Goal: Task Accomplishment & Management: Manage account settings

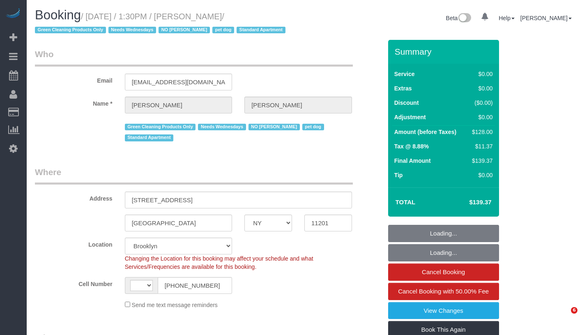
select select "NY"
select select "number:57"
select select "number:74"
select select "number:13"
select select "number:7"
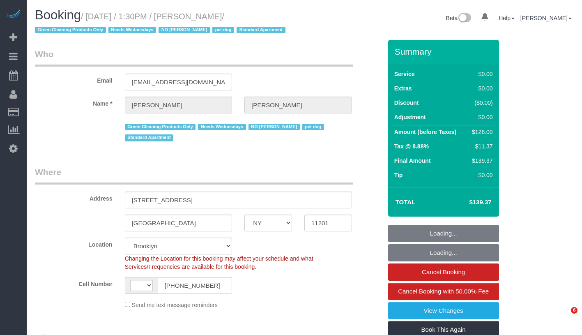
select select "string:US"
select select "object:990"
select select "1"
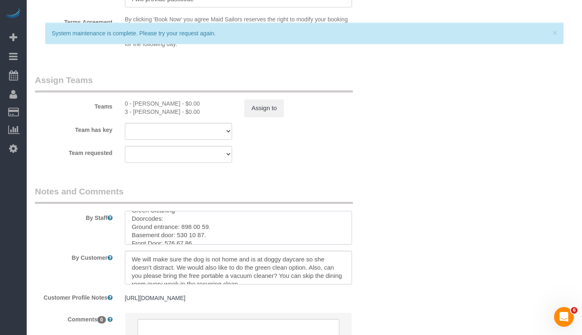
scroll to position [41, 0]
drag, startPoint x: 166, startPoint y: 237, endPoint x: 221, endPoint y: 238, distance: 55.5
click at [221, 238] on textarea at bounding box center [238, 228] width 227 height 34
paste textarea "Front Door: 651 30 29"
drag, startPoint x: 198, startPoint y: 237, endPoint x: 165, endPoint y: 235, distance: 32.9
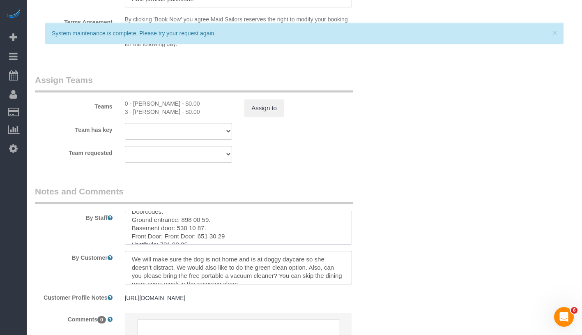
click at [165, 235] on textarea at bounding box center [238, 228] width 227 height 34
drag, startPoint x: 161, startPoint y: 234, endPoint x: 193, endPoint y: 234, distance: 32.0
click at [193, 234] on textarea at bounding box center [238, 228] width 227 height 34
paste textarea "Vestibule: 587 32 7"
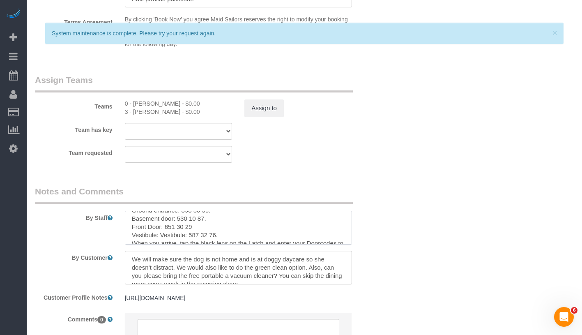
drag, startPoint x: 189, startPoint y: 235, endPoint x: 158, endPoint y: 235, distance: 31.2
click at [158, 235] on textarea at bounding box center [238, 228] width 227 height 34
click at [202, 233] on textarea at bounding box center [238, 228] width 227 height 34
drag, startPoint x: 133, startPoint y: 225, endPoint x: 231, endPoint y: 224, distance: 98.6
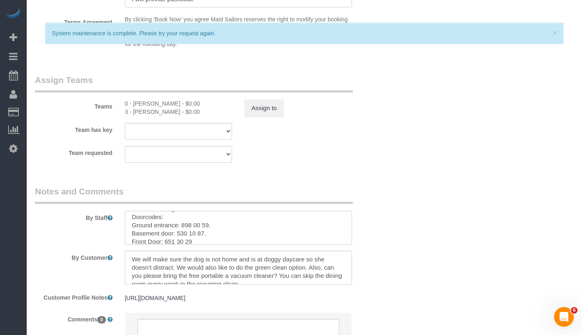
click at [231, 224] on textarea at bounding box center [238, 228] width 227 height 34
paste textarea "481 70 43"
drag, startPoint x: 132, startPoint y: 233, endPoint x: 237, endPoint y: 232, distance: 105.6
click at [237, 232] on textarea at bounding box center [238, 228] width 227 height 34
paste textarea "111 84 68"
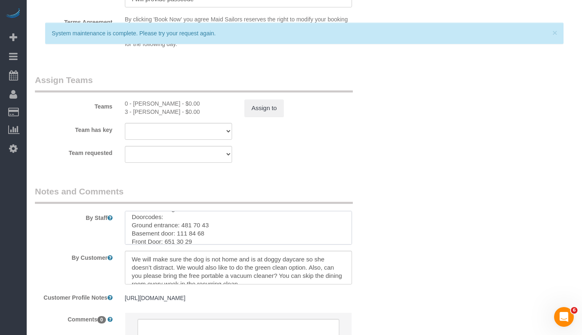
type textarea "Trainer: Geraldin Bastidas Trainee: Corina Tenempaguay (Please wait for the cle…"
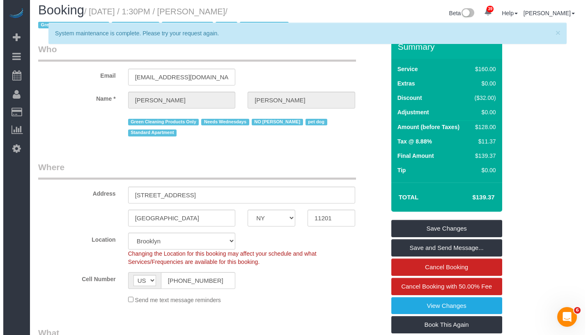
scroll to position [0, 0]
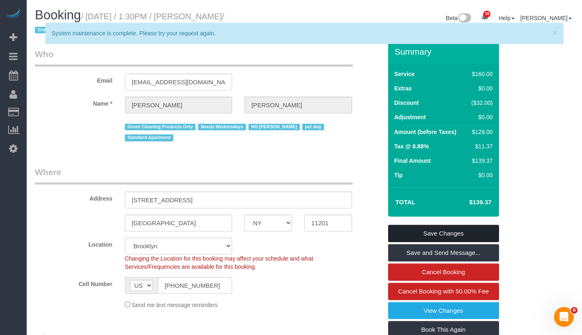
click at [468, 232] on link "Save Changes" at bounding box center [443, 233] width 111 height 17
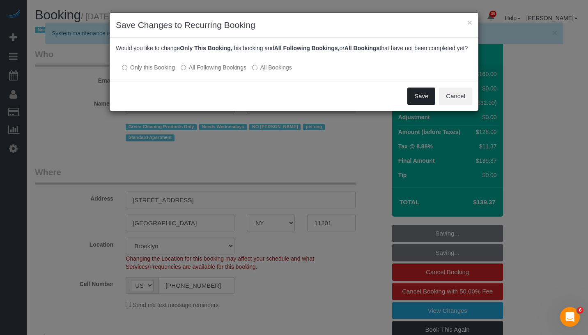
click at [415, 105] on button "Save" at bounding box center [422, 96] width 28 height 17
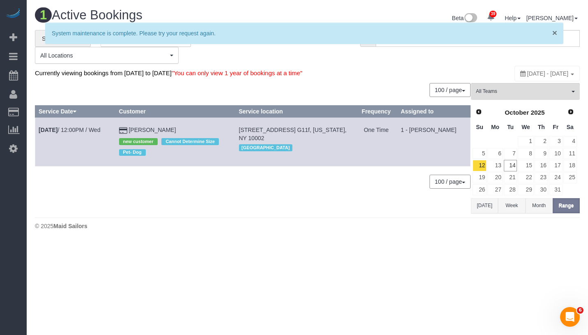
click at [555, 35] on span "×" at bounding box center [555, 32] width 5 height 9
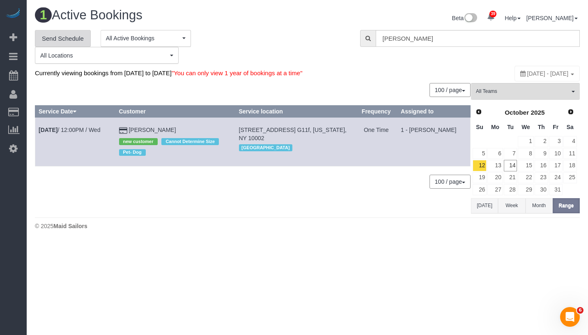
click at [71, 41] on link "Send Schedule" at bounding box center [63, 38] width 56 height 17
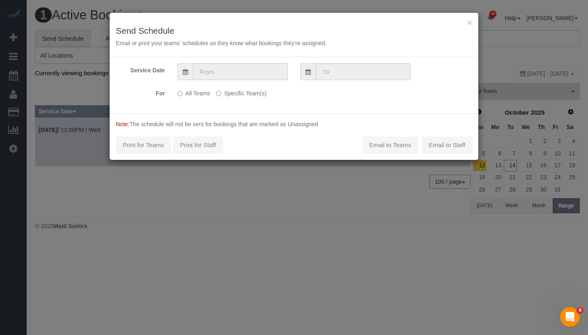
click at [223, 96] on label "Specific Team(s)" at bounding box center [241, 91] width 51 height 11
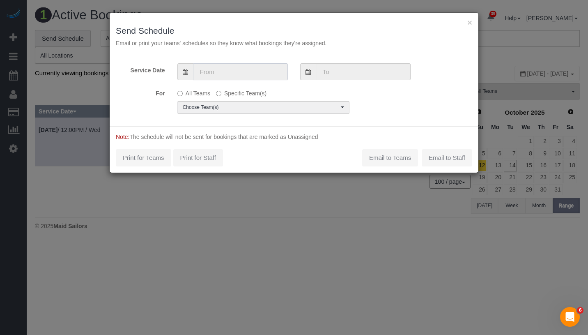
click at [253, 74] on input "text" at bounding box center [240, 71] width 95 height 17
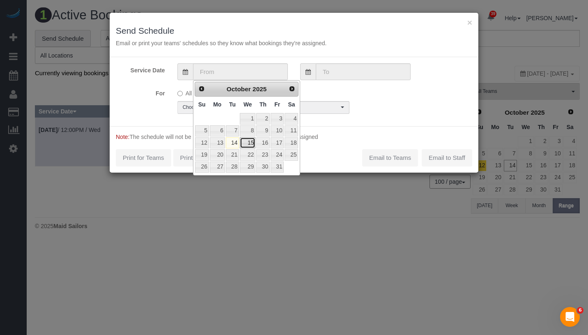
click at [252, 140] on link "15" at bounding box center [248, 142] width 16 height 11
type input "10/15/2025"
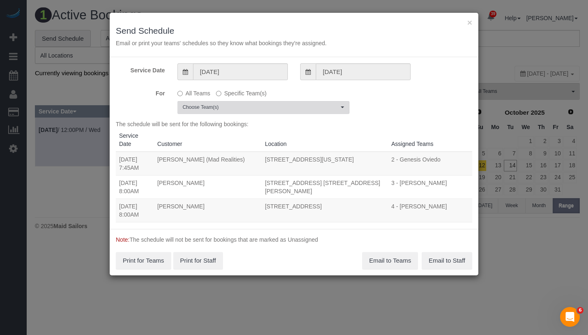
click at [254, 108] on span "Choose Team(s)" at bounding box center [261, 107] width 156 height 7
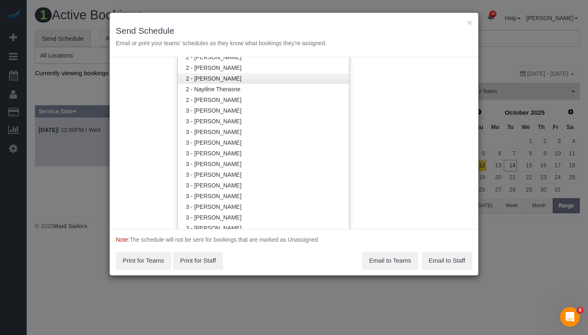
scroll to position [642, 0]
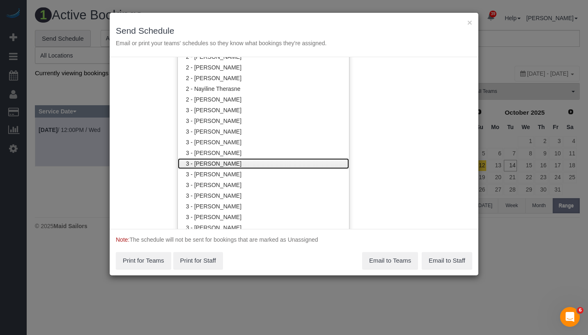
click at [305, 161] on link "3 - Geraldin Bastidas" at bounding box center [263, 163] width 171 height 11
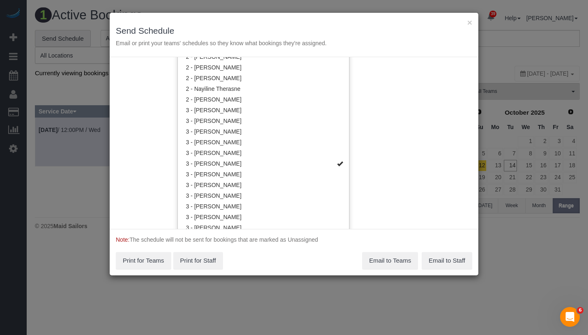
click at [414, 128] on div "Service Date 10/15/2025 10/15/2025 For All Teams Specific Team(s) 3 - Geraldin …" at bounding box center [294, 143] width 369 height 172
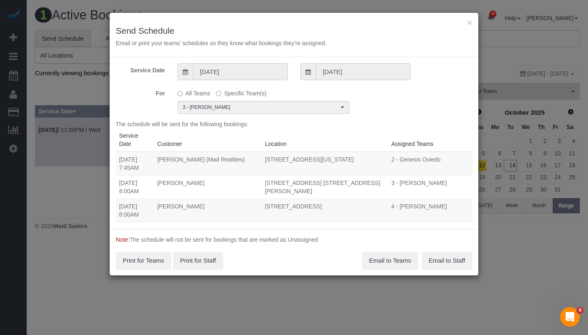
scroll to position [0, 0]
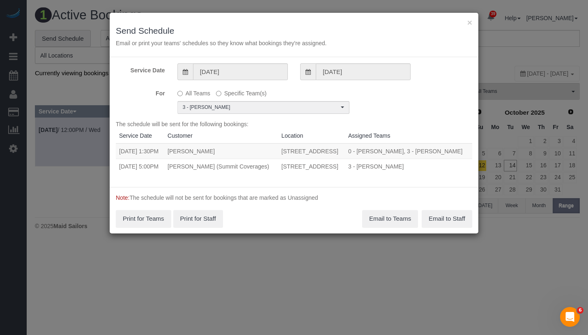
drag, startPoint x: 118, startPoint y: 152, endPoint x: 291, endPoint y: 162, distance: 173.7
click at [291, 159] on tr "10/15/2025 1:30PM Jennifer Alpert 90 State Street, Apt 3, Brooklyn, NY 11201 0 …" at bounding box center [294, 151] width 357 height 16
copy tr "10/15/2025 1:30PM Jennifer Alpert 90 State Street, Apt 3, Brooklyn, NY 11201"
click at [391, 227] on button "Email to Teams" at bounding box center [390, 218] width 56 height 17
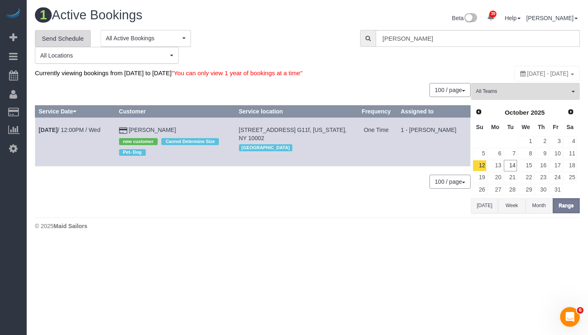
click at [63, 42] on link "Send Schedule" at bounding box center [63, 38] width 56 height 17
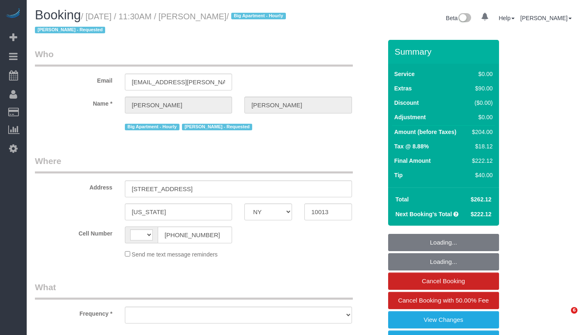
select select "NY"
select select "string:[GEOGRAPHIC_DATA]"
select select "number:89"
select select "number:90"
select select "number:15"
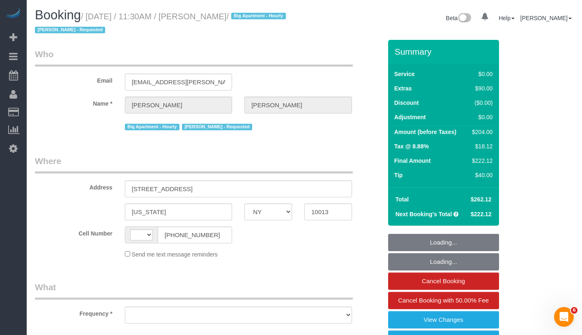
select select "number:5"
select select "object:973"
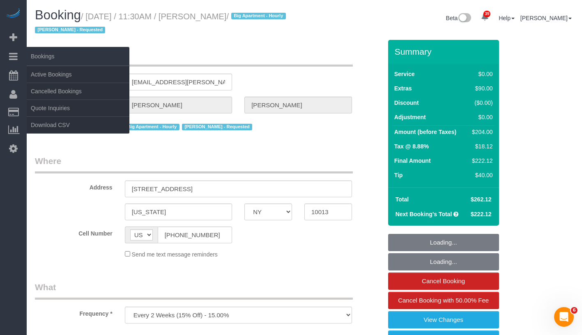
select select "string:stripe-pm_1Q1zy64VGloSiKo7nrLUa1GT"
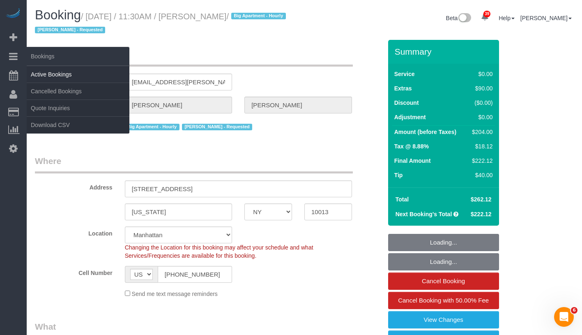
select select "object:1532"
click at [75, 75] on link "Active Bookings" at bounding box center [78, 74] width 103 height 16
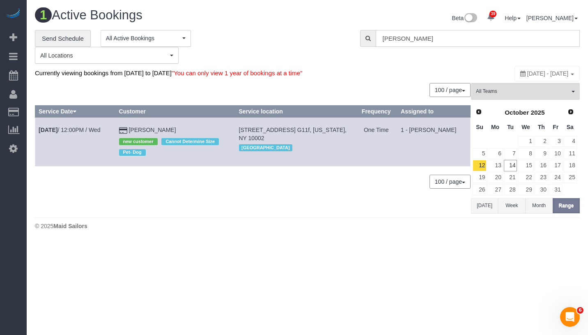
click at [439, 41] on input "Harris Dew" at bounding box center [478, 38] width 204 height 17
paste input "Paula Avila"
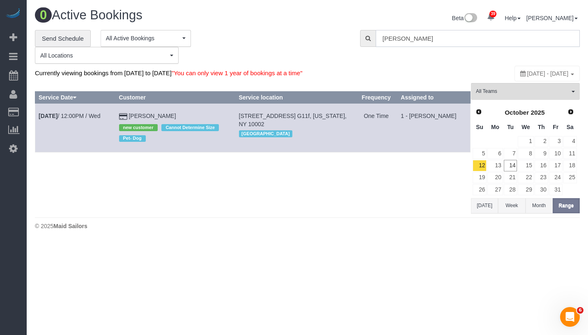
click at [439, 41] on input "Paula Avila" at bounding box center [478, 38] width 204 height 17
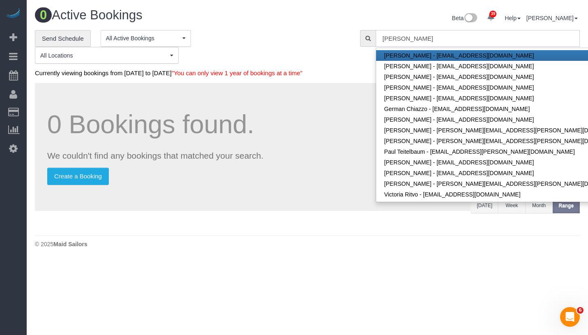
click at [439, 41] on input "Paula Avila" at bounding box center [478, 38] width 204 height 17
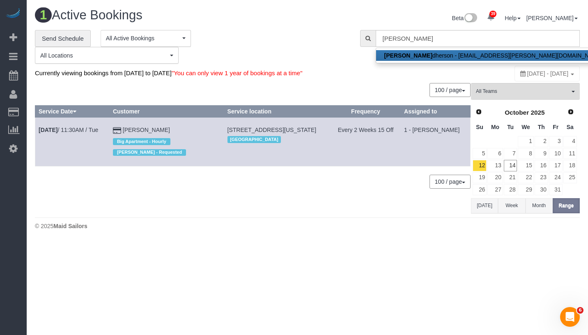
click at [444, 54] on link "Marc Bro dherson - marc.brodherson@gmail.com" at bounding box center [493, 55] width 235 height 11
type input "marc.brodherson@gmail.com"
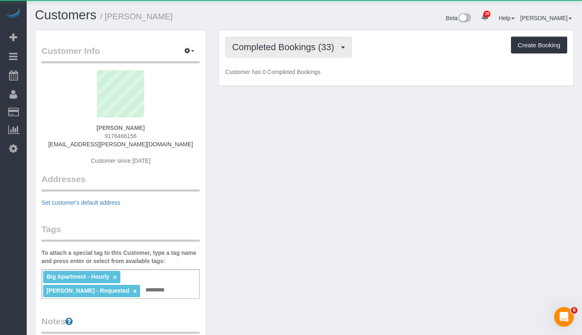
click at [249, 51] on span "Completed Bookings (33)" at bounding box center [285, 47] width 106 height 10
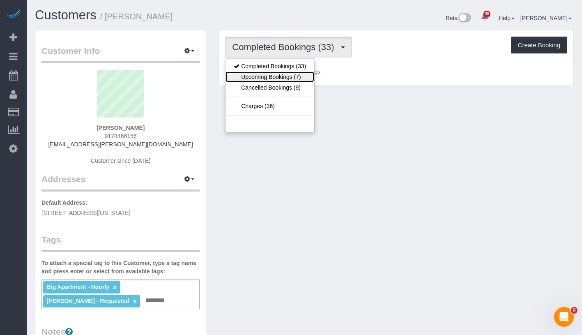
click at [253, 74] on link "Upcoming Bookings (7)" at bounding box center [270, 76] width 89 height 11
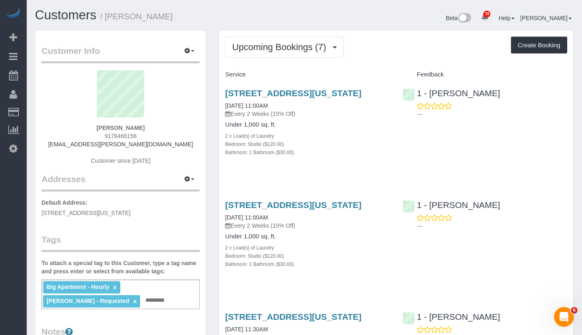
click at [253, 74] on h4 "Service" at bounding box center [307, 74] width 165 height 7
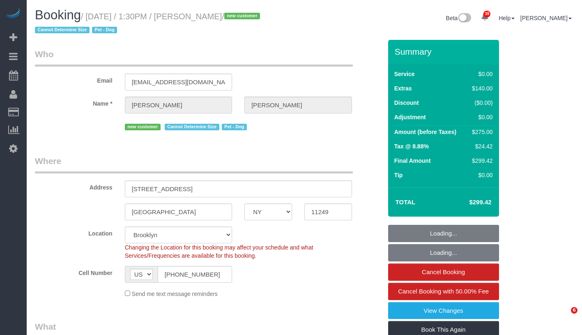
select select "NY"
select select "number:57"
select select "number:71"
select select "number:13"
select select "number:5"
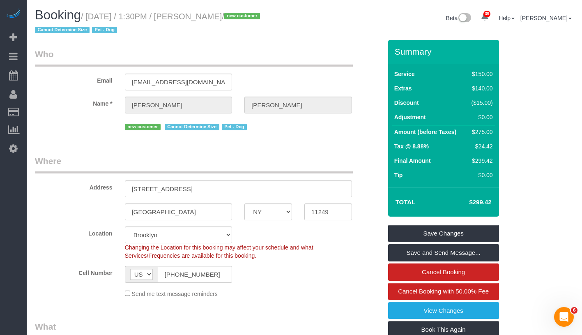
drag, startPoint x: 96, startPoint y: 16, endPoint x: 272, endPoint y: 23, distance: 176.4
click at [272, 23] on h1 "Booking / October 14, 2025 / 1:30PM / Caroline Peters / new customer Cannot Det…" at bounding box center [166, 22] width 263 height 28
copy small "ctober 14, 2025 / 1:30PM / Caroline Peters / new customer Cannot Determine Size…"
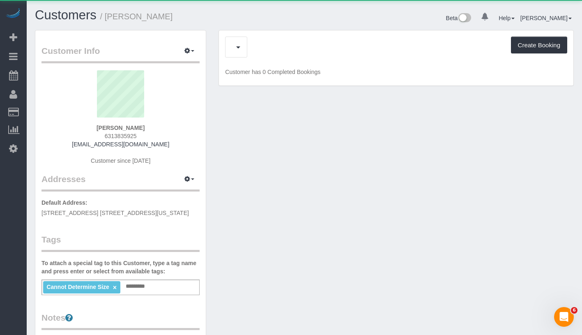
click at [283, 50] on div "Upcoming Bookings (1) Feedback (0) Create Booking" at bounding box center [396, 47] width 342 height 21
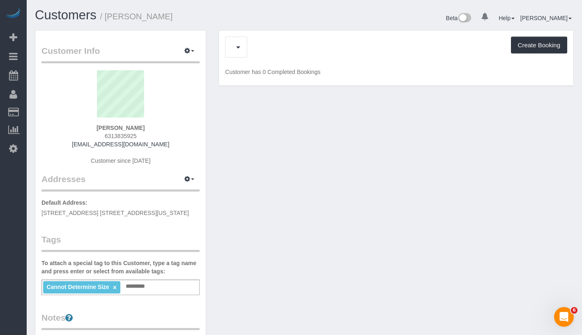
click at [259, 53] on div "Upcoming Bookings (1) Feedback (0) Create Booking" at bounding box center [396, 47] width 342 height 21
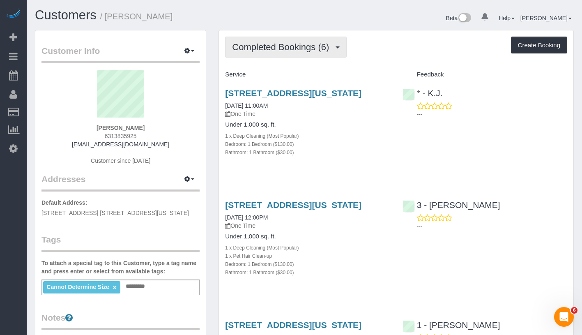
click at [288, 56] on button "Completed Bookings (6)" at bounding box center [286, 47] width 122 height 21
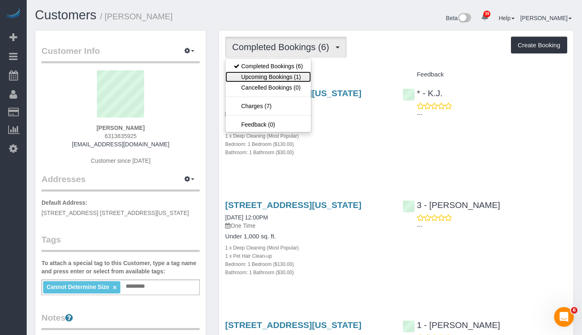
click at [286, 75] on link "Upcoming Bookings (1)" at bounding box center [268, 76] width 85 height 11
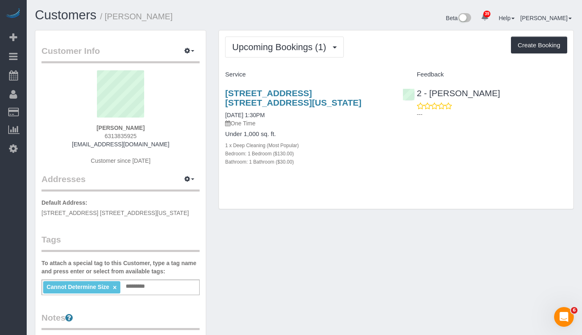
click at [379, 42] on div "Upcoming Bookings (1) Completed Bookings (6) Upcoming Bookings (1) Cancelled Bo…" at bounding box center [396, 47] width 342 height 21
drag, startPoint x: 86, startPoint y: 127, endPoint x: 158, endPoint y: 130, distance: 71.9
click at [158, 130] on div "[PERSON_NAME] 6313835925 [EMAIL_ADDRESS][DOMAIN_NAME] Customer since [DATE]" at bounding box center [120, 121] width 158 height 103
copy strong "[PERSON_NAME]"
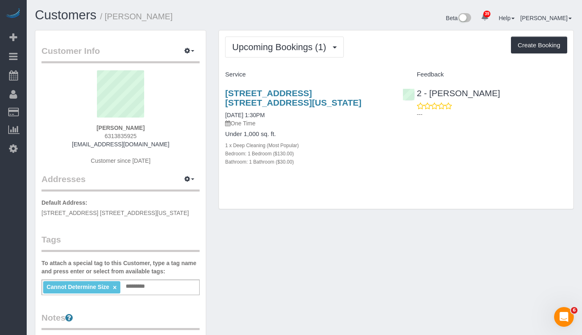
drag, startPoint x: 221, startPoint y: 113, endPoint x: 289, endPoint y: 111, distance: 68.6
click at [289, 111] on div "400 East 71st Street, Apt. 15t, New York, NY 10021 10/15/2025 1:30PM One Time U…" at bounding box center [307, 131] width 177 height 101
copy link "[DATE] 1:30PM"
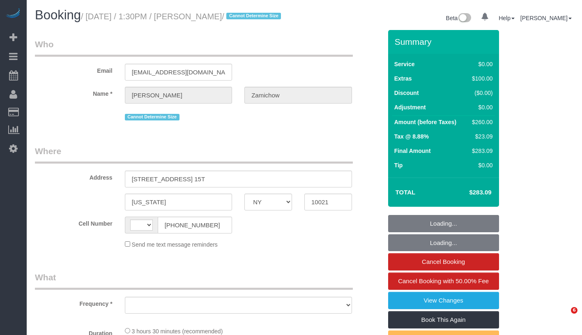
select select "NY"
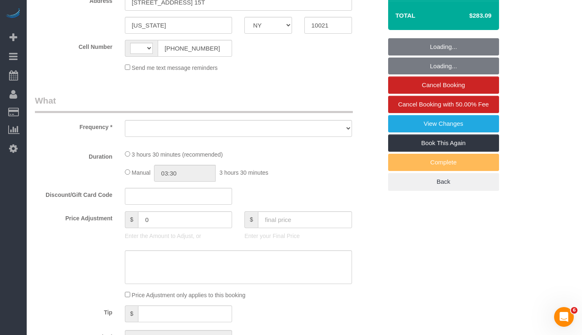
select select "string:[GEOGRAPHIC_DATA]"
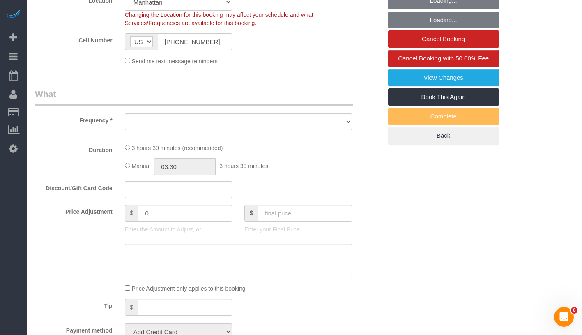
select select "object:821"
select select "string:stripe-pm_1SIG1l4VGloSiKo7YSr0Dh6Z"
select select "1"
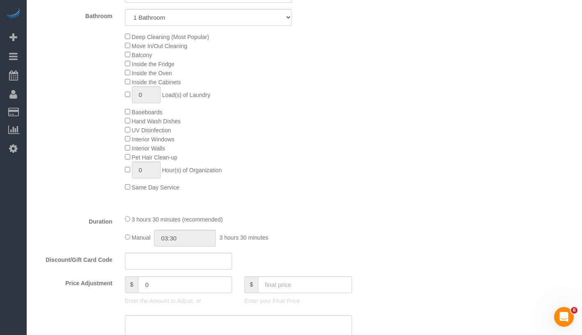
select select "object:928"
select select "1"
select select "number:89"
select select "number:90"
select select "number:15"
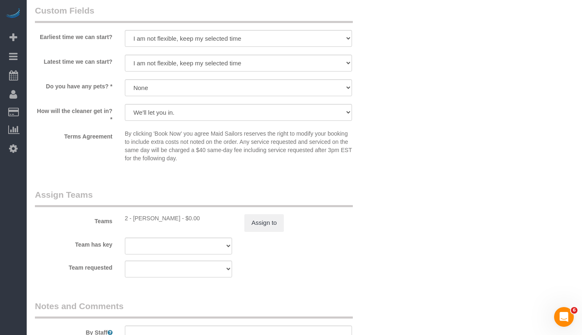
scroll to position [1016, 0]
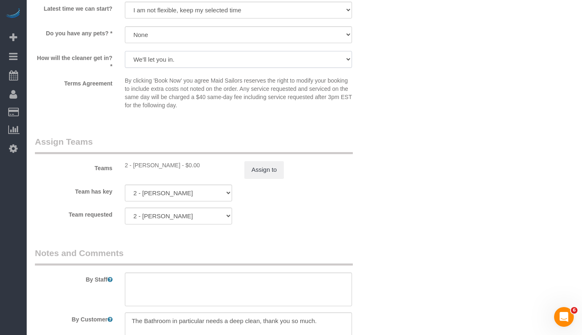
click at [215, 66] on select "We'll let you in. Doorman/Front Desk has the key. Other (Provide details)" at bounding box center [238, 59] width 227 height 17
select select "number:7"
click at [125, 61] on select "We'll let you in. Doorman/Front Desk has the key. Other (Provide details)" at bounding box center [238, 59] width 227 height 17
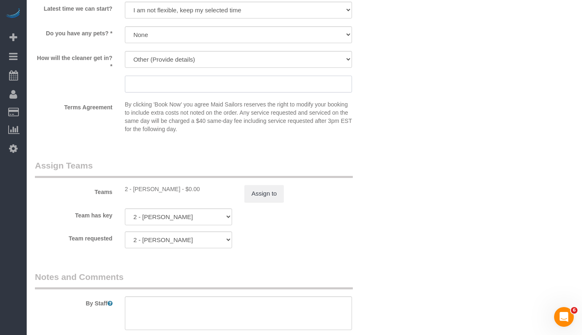
click at [206, 90] on input "text" at bounding box center [238, 84] width 227 height 17
paste input "Bernie Zamichow Also let them know I will leave them a cash tip on the living r…"
type input "Bernie Zamichow Also let them know I will leave them a cash tip on the living r…"
drag, startPoint x: 346, startPoint y: 96, endPoint x: 118, endPoint y: 94, distance: 228.4
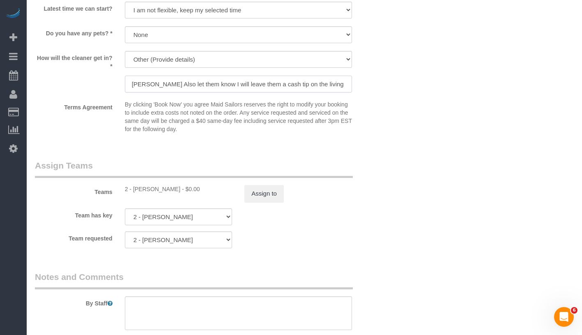
click at [118, 94] on div "How will the cleaner get in? * We'll let you in. Doorman/Front Desk has the key…" at bounding box center [208, 72] width 359 height 43
paste input "Hi, I will likely not be home at 1:30 pm tomorrow so I will tell the doorman to…"
click at [164, 92] on input "Hi, I will likely not be home at 1:30 pm tomorrow so I will tell the doorman to…" at bounding box center [238, 84] width 227 height 17
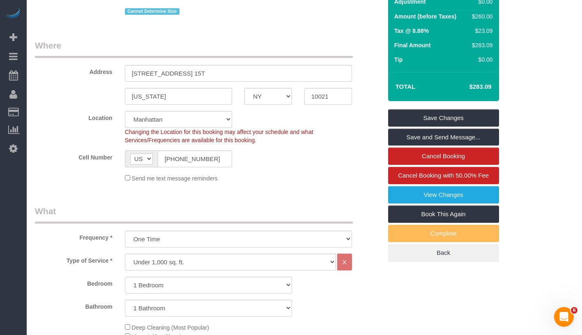
scroll to position [0, 0]
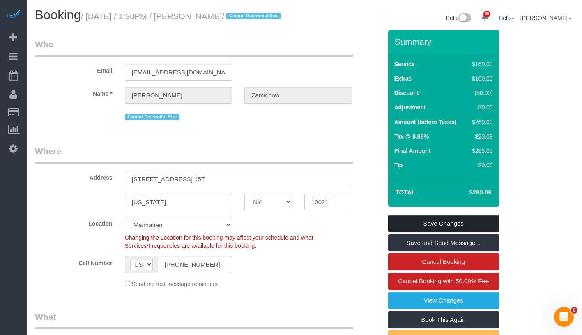
type input "Hi, I will likely not be home at 1:30 pm tomorrow so I will tell the doorman to…"
click at [480, 227] on link "Save Changes" at bounding box center [443, 223] width 111 height 17
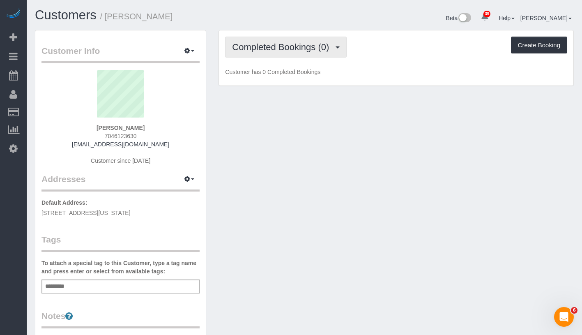
click at [289, 52] on button "Completed Bookings (0)" at bounding box center [286, 47] width 122 height 21
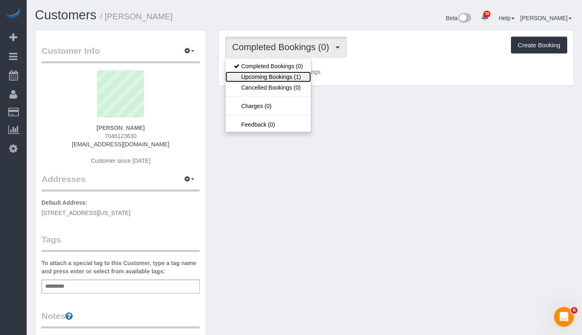
click at [283, 76] on link "Upcoming Bookings (1)" at bounding box center [268, 76] width 85 height 11
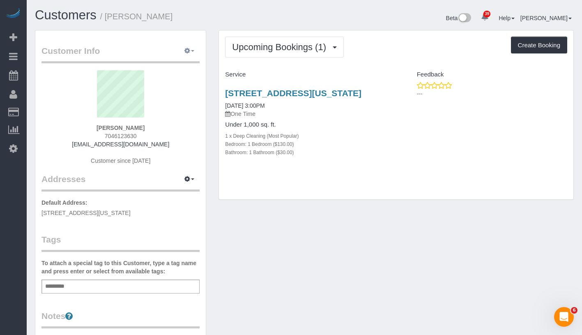
click at [191, 50] on button "button" at bounding box center [189, 51] width 21 height 13
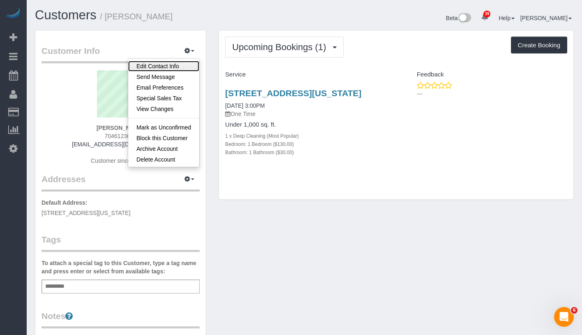
click at [175, 69] on link "Edit Contact Info" at bounding box center [163, 66] width 71 height 11
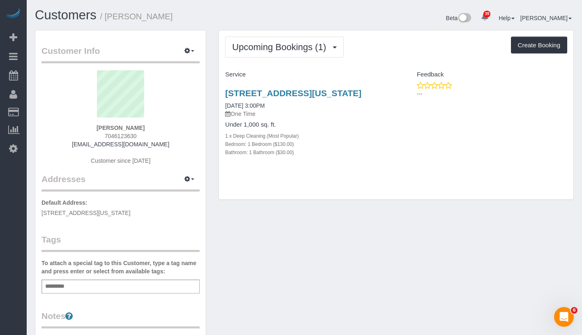
select select "NY"
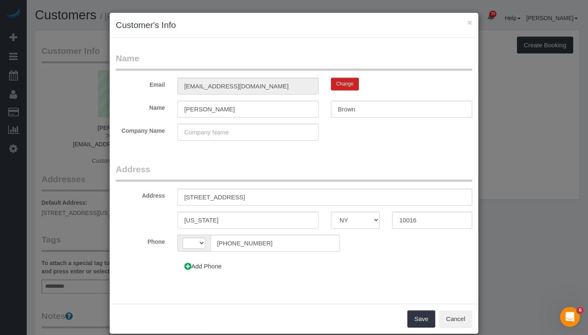
select select "string:[GEOGRAPHIC_DATA]"
click at [198, 200] on input "343 E 30th St, 16A" at bounding box center [324, 197] width 295 height 17
click at [197, 198] on input "343 E 30th St, 16A" at bounding box center [324, 197] width 295 height 17
click at [227, 198] on input "343 East 30th St, 16A" at bounding box center [324, 197] width 295 height 17
click at [242, 198] on input "343 East 30th Street, 16A" at bounding box center [324, 197] width 295 height 17
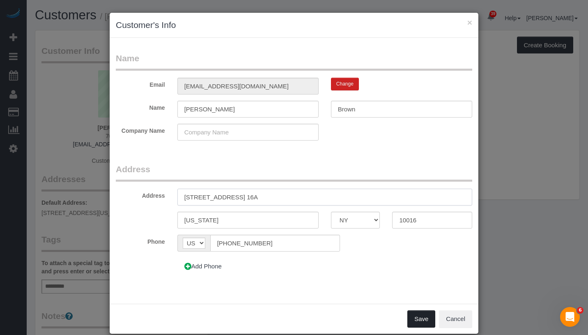
type input "[STREET_ADDRESS] 16A"
click at [413, 316] on button "Save" at bounding box center [422, 318] width 28 height 17
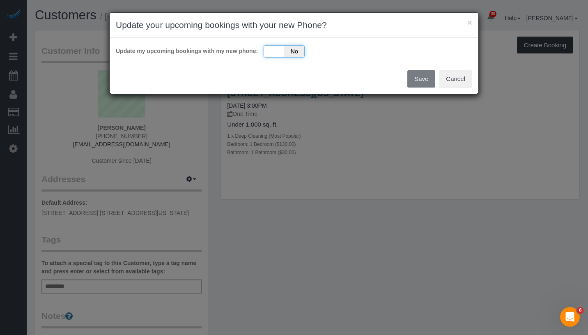
click at [266, 51] on div "Yes No" at bounding box center [284, 51] width 41 height 12
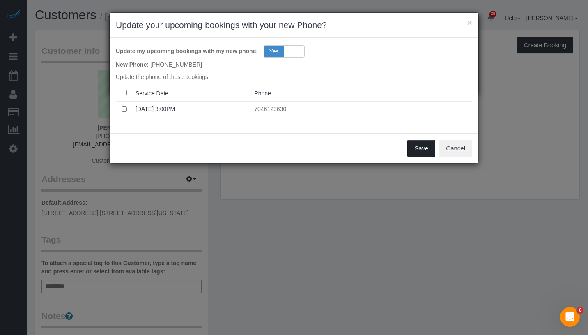
click at [422, 150] on button "Save" at bounding box center [422, 148] width 28 height 17
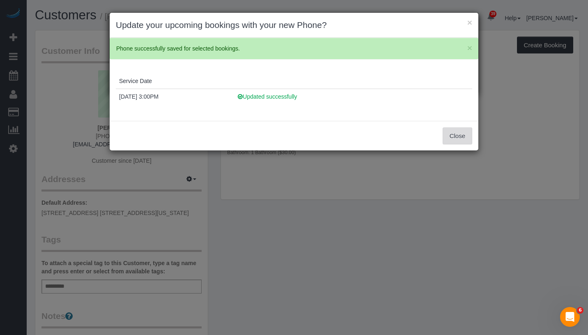
click at [459, 138] on button "Close" at bounding box center [458, 135] width 30 height 17
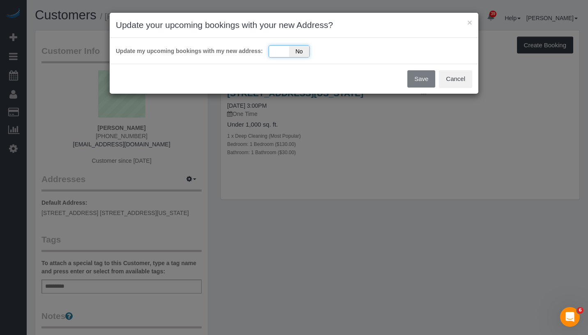
click at [272, 52] on div "Yes No" at bounding box center [289, 51] width 41 height 12
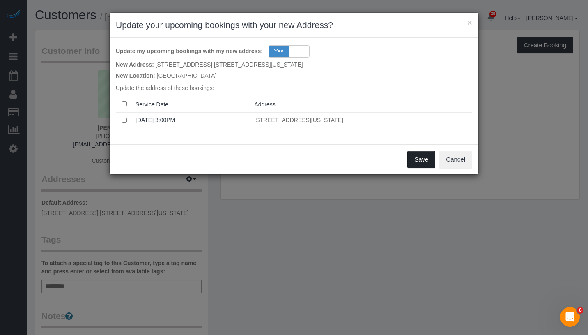
click at [413, 161] on button "Save" at bounding box center [422, 159] width 28 height 17
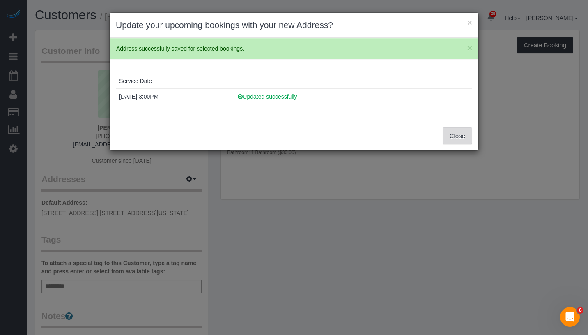
click at [459, 136] on button "Close" at bounding box center [458, 135] width 30 height 17
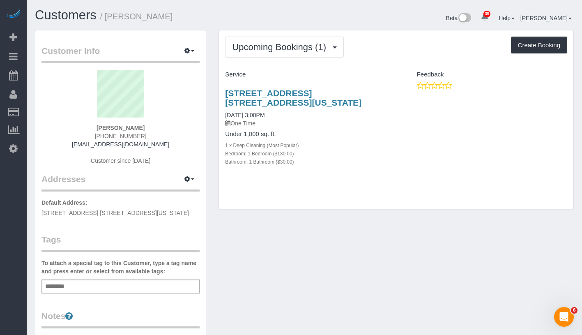
drag, startPoint x: 220, startPoint y: 86, endPoint x: 292, endPoint y: 104, distance: 73.7
click at [292, 104] on div "343 East 30th Street, Apt. 16a, New York, NY 10016 10/22/2025 3:00PM One Time U…" at bounding box center [307, 131] width 177 height 101
copy link "343 East 30th Street, Apt. 16a, New York, NY 10016"
click at [169, 283] on div "Add a tag" at bounding box center [120, 286] width 158 height 14
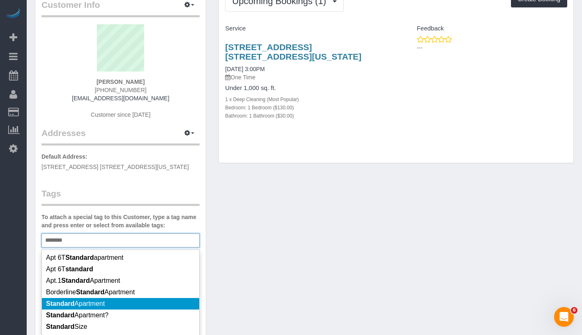
scroll to position [46, 0]
type input "********"
click at [166, 301] on li "Standard Apartment" at bounding box center [120, 304] width 157 height 12
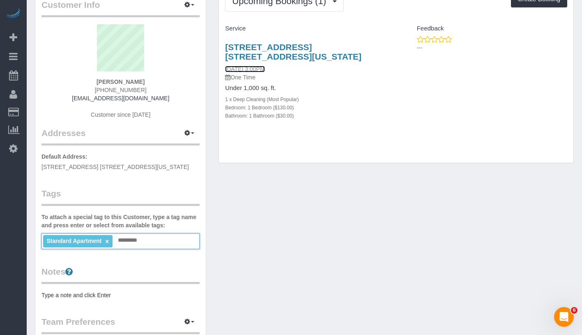
click at [256, 71] on link "10/22/2025 3:00PM" at bounding box center [244, 69] width 39 height 7
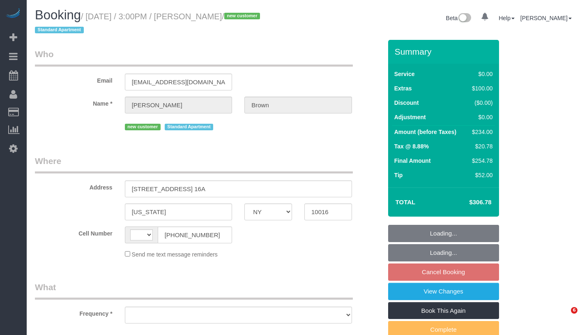
select select "NY"
select select "string:[GEOGRAPHIC_DATA]"
select select "object:813"
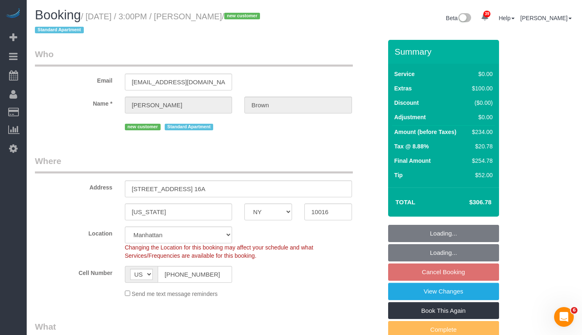
select select "string:stripe-pm_1SIH1A4VGloSiKo7qv3HD7b8"
select select "1"
select select "number:89"
select select "number:90"
select select "number:15"
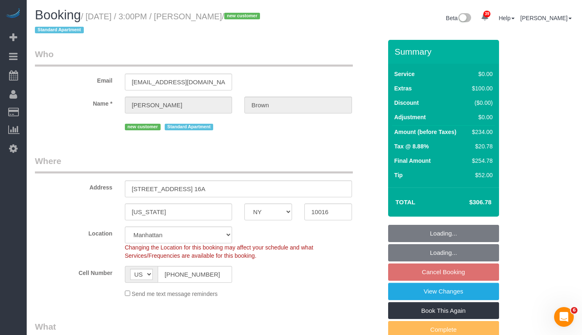
select select "number:5"
select select "object:1067"
select select "1"
select select "spot8"
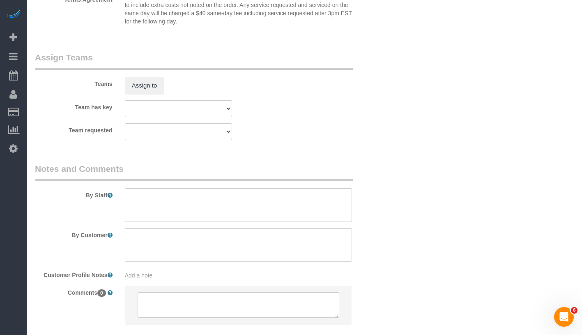
scroll to position [1105, 0]
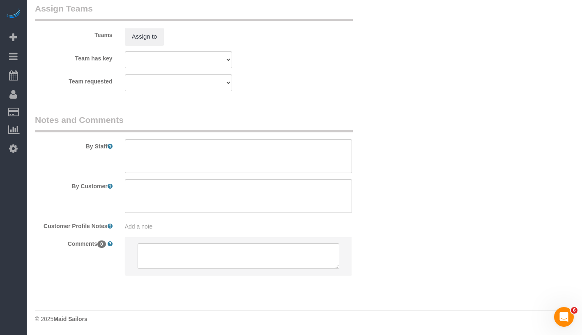
click at [234, 226] on div "Add a note" at bounding box center [238, 226] width 227 height 8
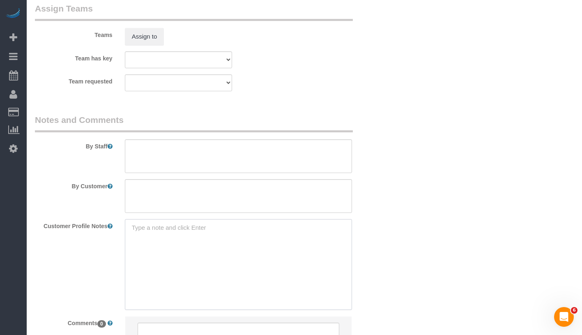
click at [211, 231] on textarea at bounding box center [238, 264] width 227 height 91
paste textarea "756 ft² $68 per ft² 3 rooms 1 bed 1 bath"
drag, startPoint x: 130, startPoint y: 243, endPoint x: 158, endPoint y: 264, distance: 34.9
click at [158, 264] on textarea "756 ft² $68 per ft² 3 rooms 1 bed 1 bath" at bounding box center [238, 264] width 227 height 91
click at [131, 263] on textarea "756 ft² 1 bed 1 bath" at bounding box center [238, 264] width 227 height 91
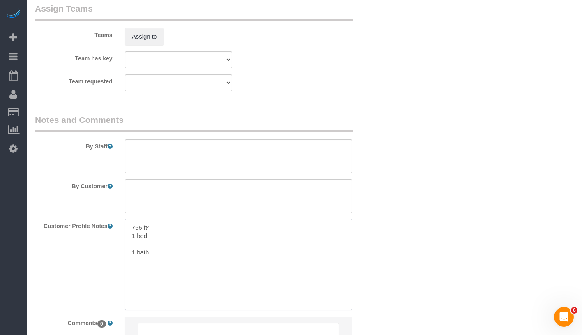
click at [132, 260] on textarea "756 ft² 1 bed 1 bath" at bounding box center [238, 264] width 227 height 91
click at [132, 252] on textarea "756 ft² 1 bed 1 bath" at bounding box center [238, 264] width 227 height 91
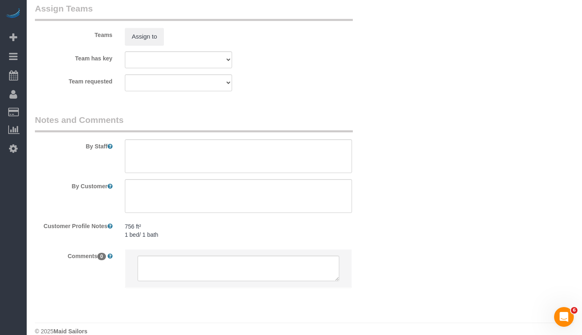
click at [170, 230] on pre "756 ft² 1 bed/ 1 bath" at bounding box center [238, 230] width 227 height 16
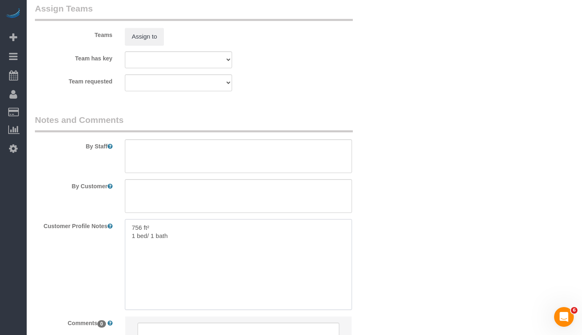
click at [196, 237] on textarea "756 ft² 1 bed/ 1 bath" at bounding box center [238, 264] width 227 height 91
paste textarea "[URL][DOMAIN_NAME]"
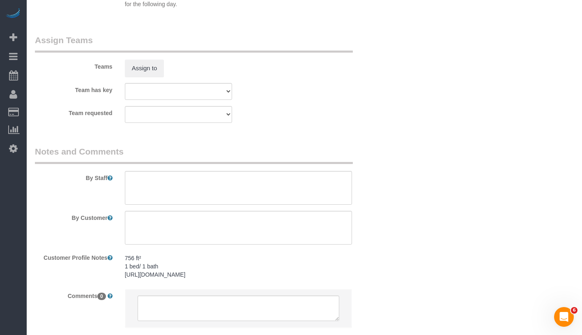
scroll to position [1027, 0]
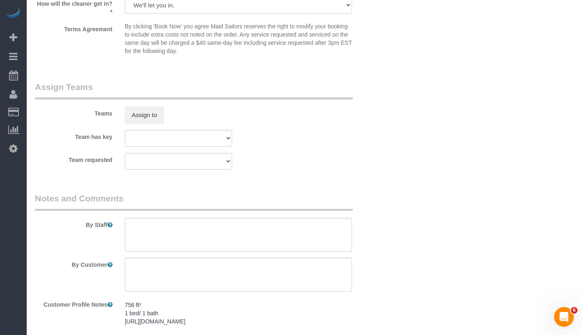
click at [140, 304] on pre "756 ft² 1 bed/ 1 bath [URL][DOMAIN_NAME]" at bounding box center [238, 313] width 227 height 25
paste textarea "[STREET_ADDRESS]"
type textarea "343 East 30th Street #16A 756 ft² 1 bed/ 1 bath https://streeteasy.com/building…"
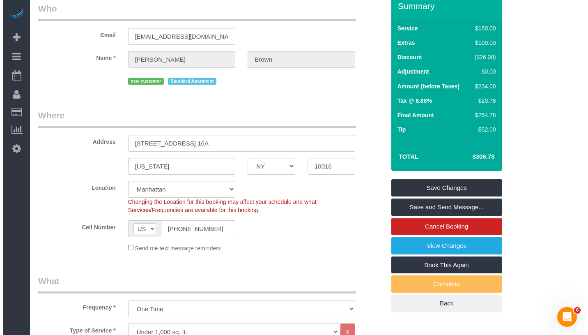
scroll to position [0, 0]
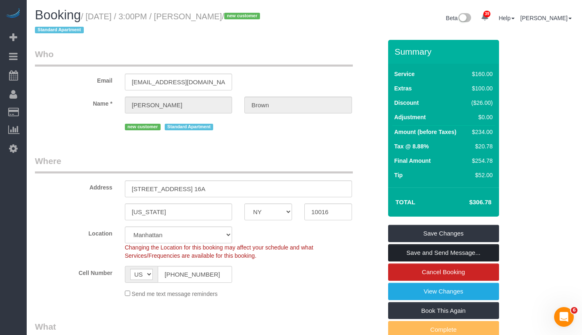
click at [477, 254] on link "Save and Send Message..." at bounding box center [443, 252] width 111 height 17
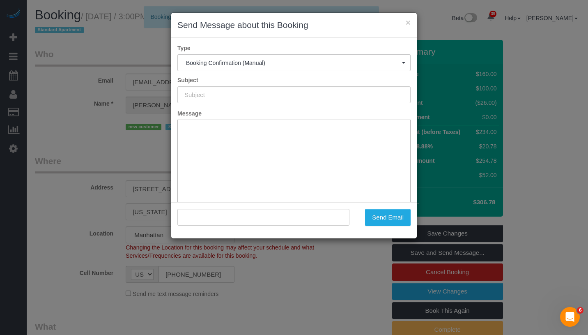
type input "Cleaning Confirmed for 10/22/2025 at 3:00pm"
type input ""Elise Brown" <elisebrown220@gmail.com>"
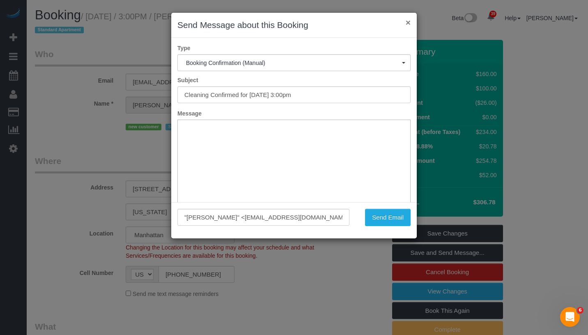
click at [408, 24] on button "×" at bounding box center [408, 22] width 5 height 9
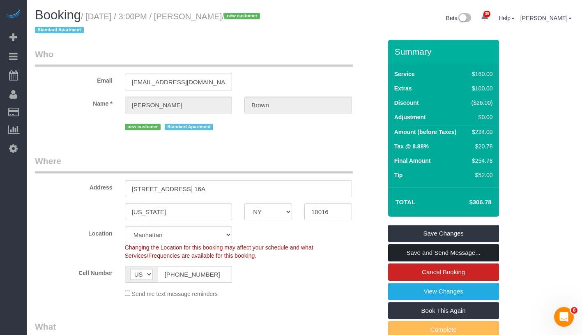
click at [477, 252] on link "Save and Send Message..." at bounding box center [443, 252] width 111 height 17
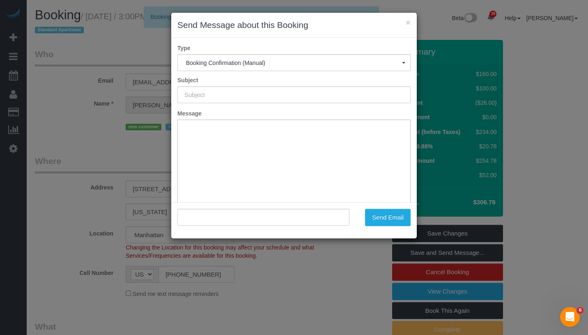
type input "Cleaning Confirmed for 10/22/2025 at 3:00pm"
type input ""Elise Brown" <elisebrown220@gmail.com>"
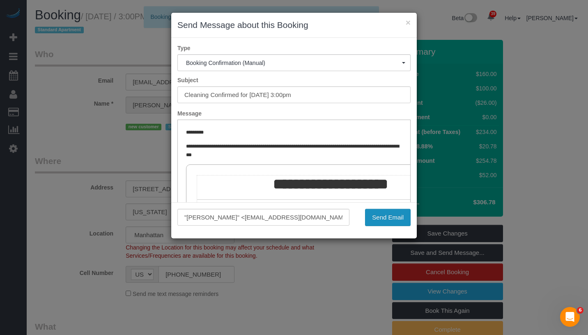
click at [387, 217] on button "Send Email" at bounding box center [388, 217] width 46 height 17
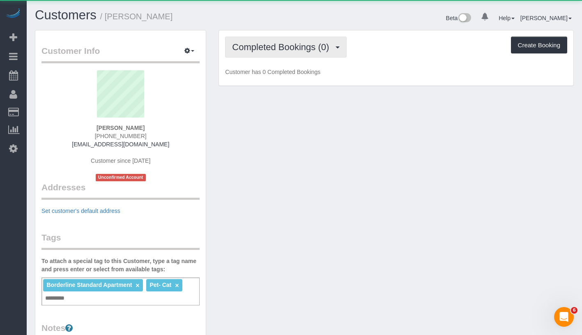
click at [272, 45] on span "Completed Bookings (0)" at bounding box center [282, 47] width 101 height 10
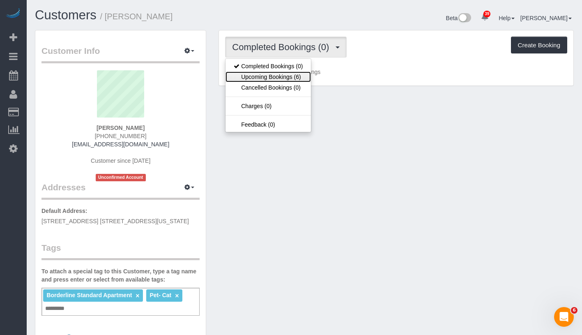
click at [260, 75] on link "Upcoming Bookings (6)" at bounding box center [268, 76] width 85 height 11
